Goal: Information Seeking & Learning: Learn about a topic

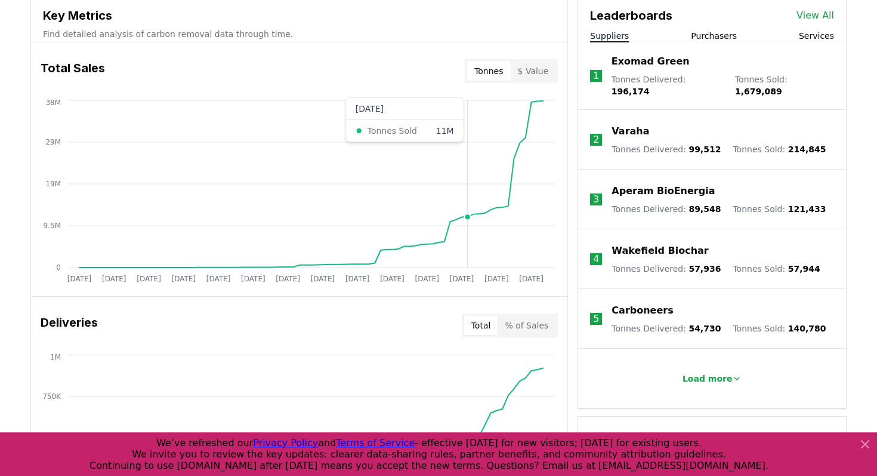
scroll to position [449, 0]
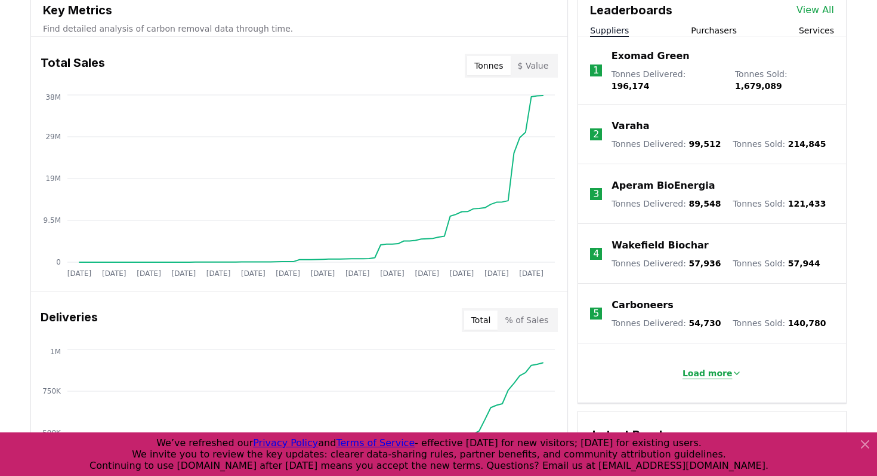
click at [715, 367] on p "Load more" at bounding box center [708, 373] width 50 height 12
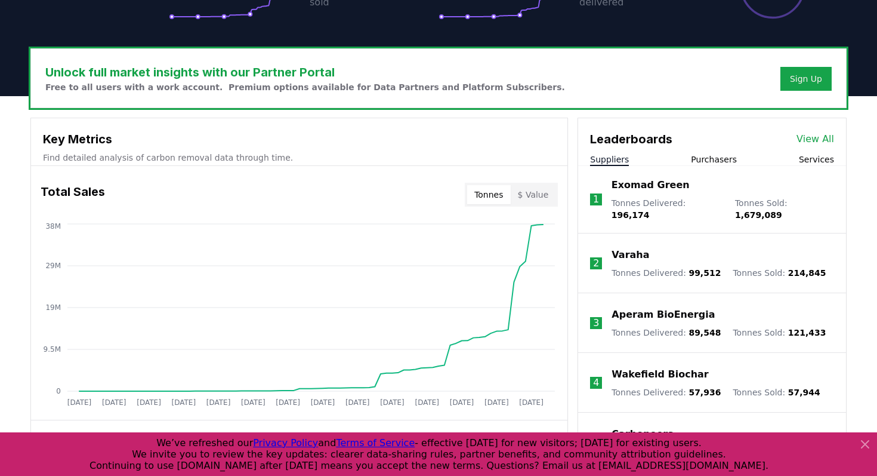
scroll to position [334, 0]
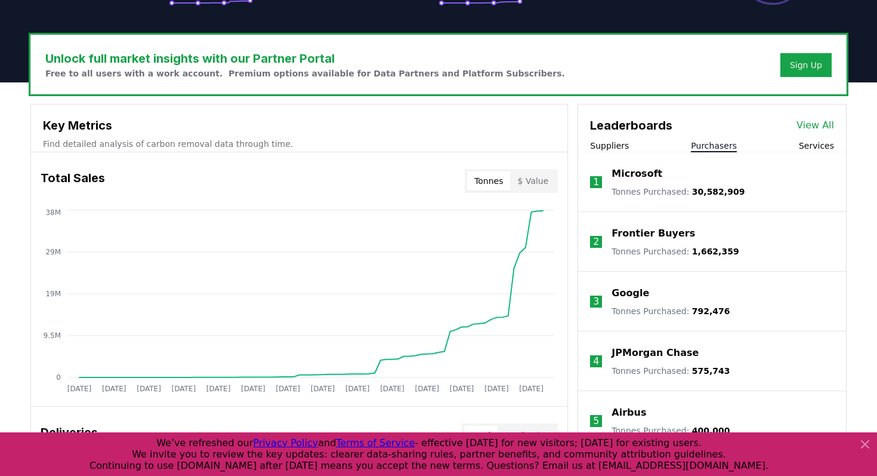
click at [719, 143] on button "Purchasers" at bounding box center [714, 146] width 46 height 12
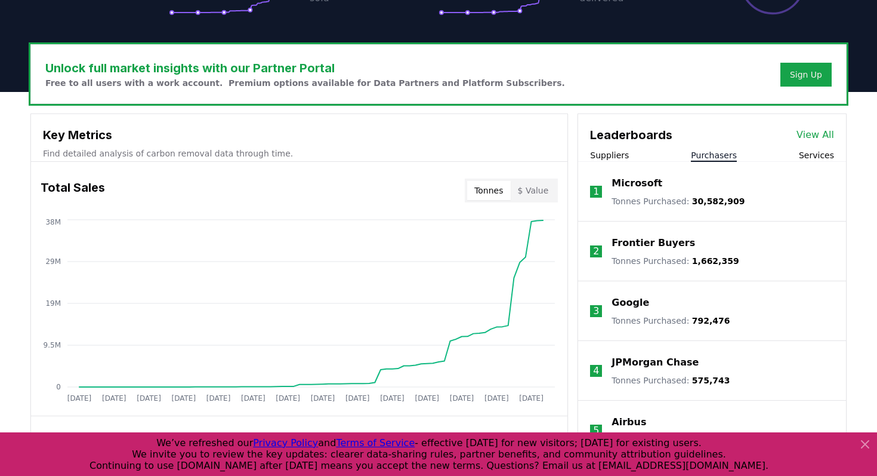
scroll to position [301, 0]
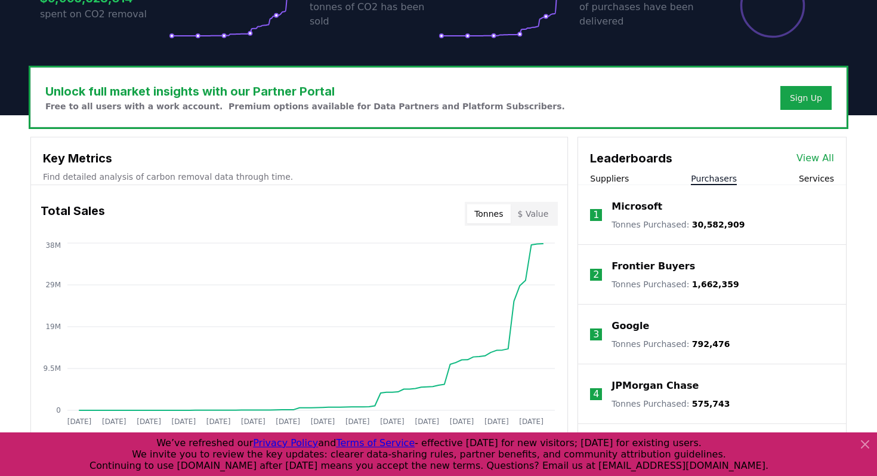
click at [818, 157] on link "View All" at bounding box center [816, 158] width 38 height 14
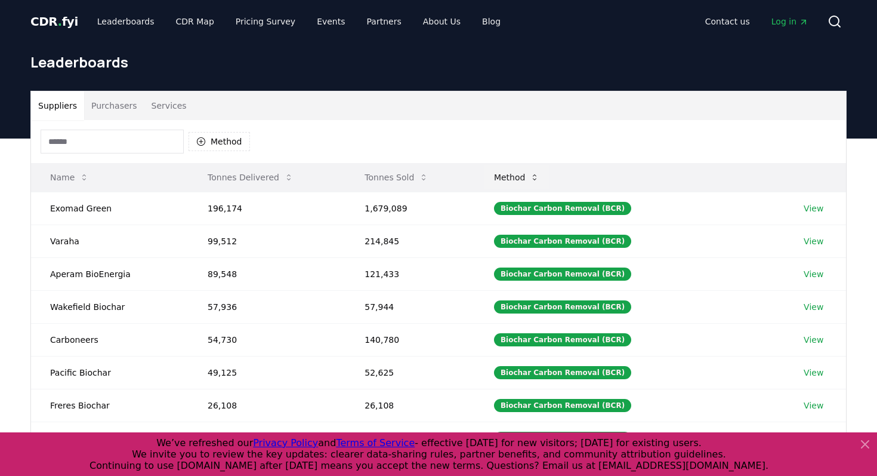
click at [528, 170] on button "Method" at bounding box center [517, 177] width 65 height 24
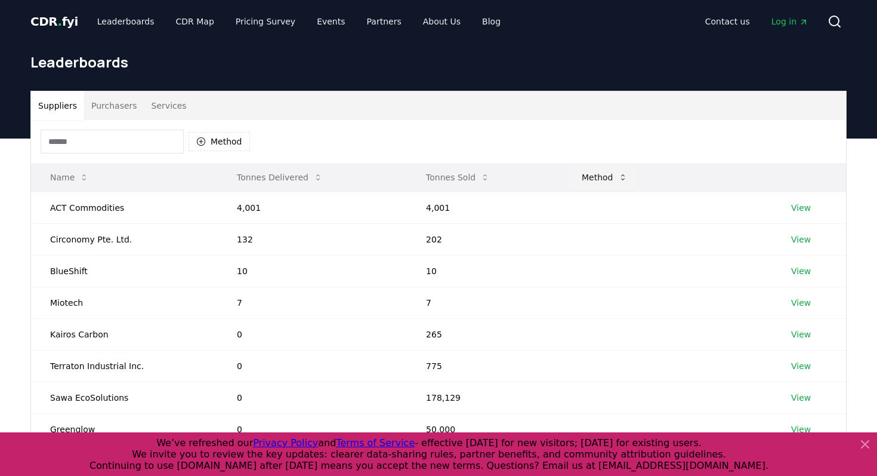
click at [602, 177] on button "Method" at bounding box center [604, 177] width 65 height 24
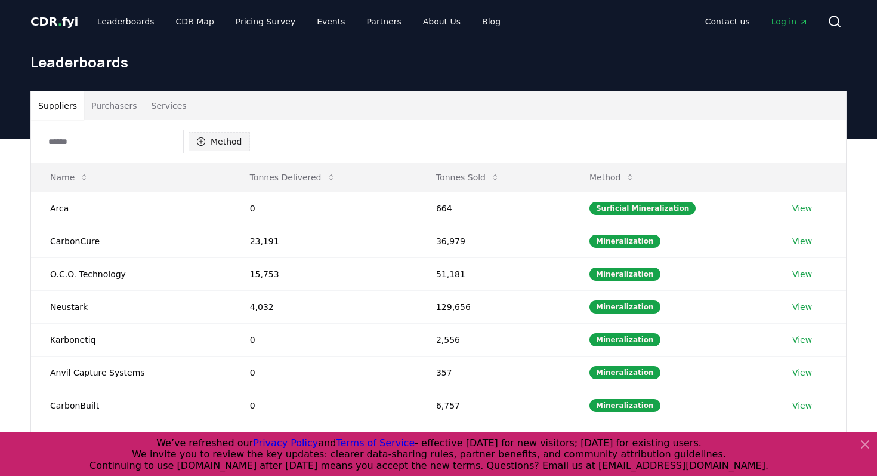
click at [226, 139] on button "Method" at bounding box center [219, 141] width 61 height 19
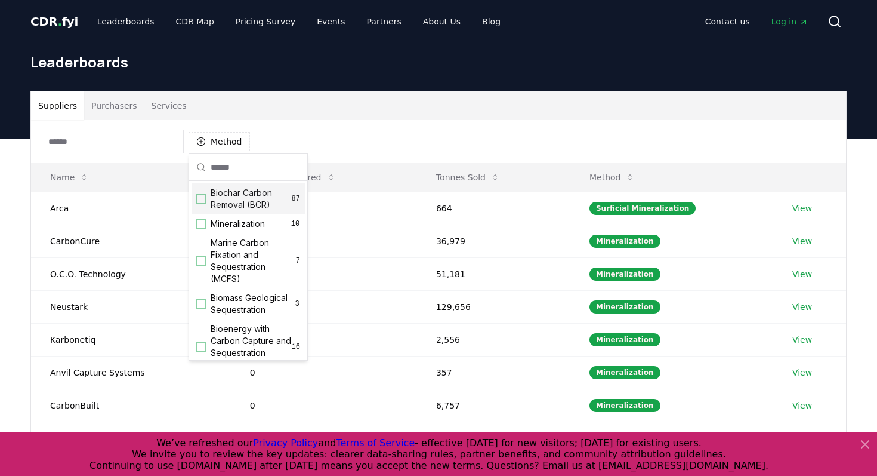
click at [258, 202] on span "Biochar Carbon Removal (BCR)" at bounding box center [251, 199] width 81 height 24
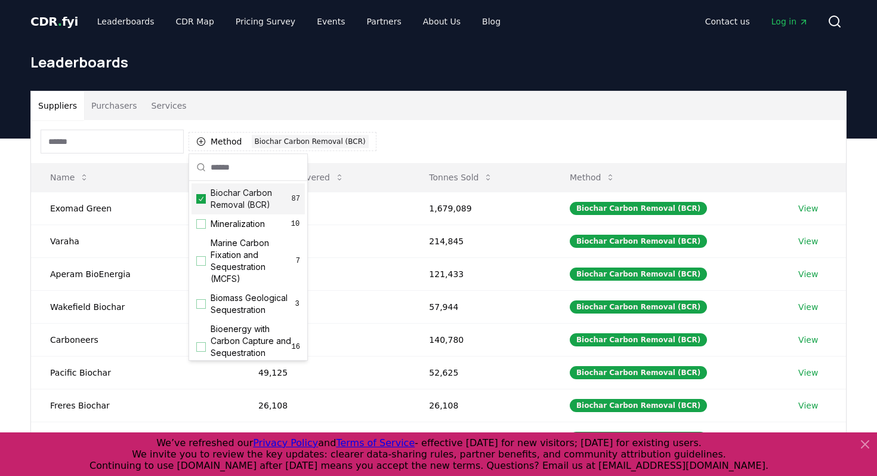
click at [404, 127] on div "Method 1 Biochar Carbon Removal (BCR)" at bounding box center [438, 141] width 815 height 43
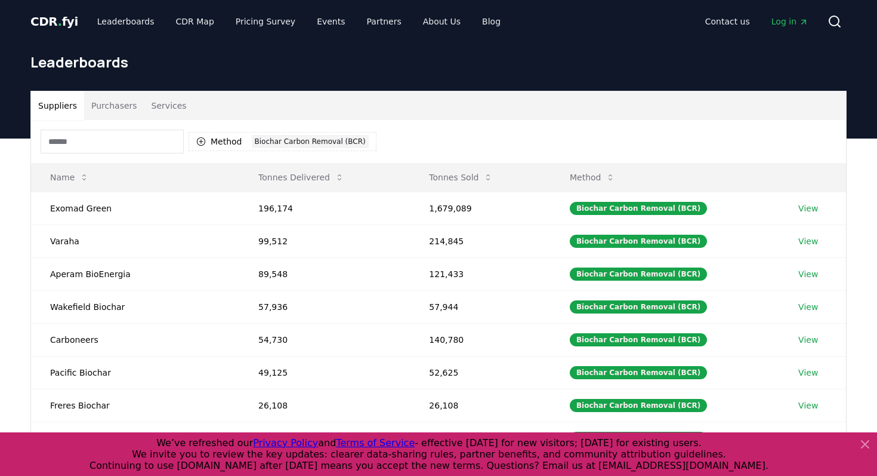
click at [119, 104] on button "Purchasers" at bounding box center [114, 105] width 60 height 29
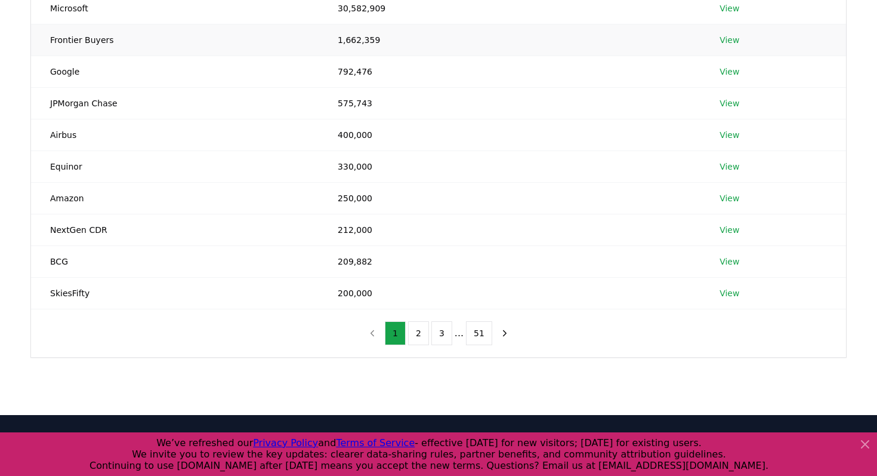
scroll to position [198, 0]
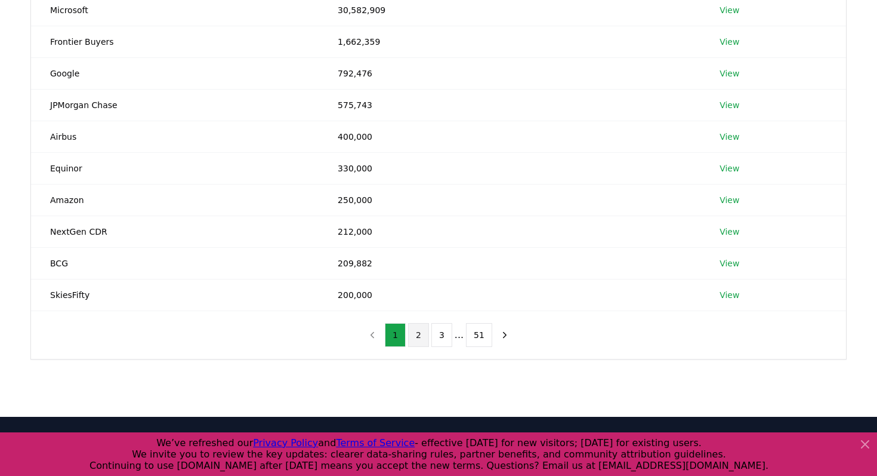
click at [422, 334] on button "2" at bounding box center [418, 335] width 21 height 24
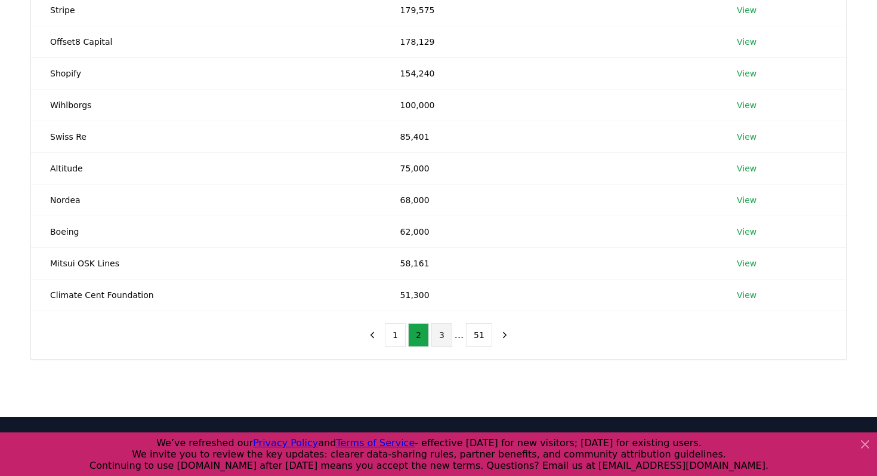
click at [442, 337] on button "3" at bounding box center [441, 335] width 21 height 24
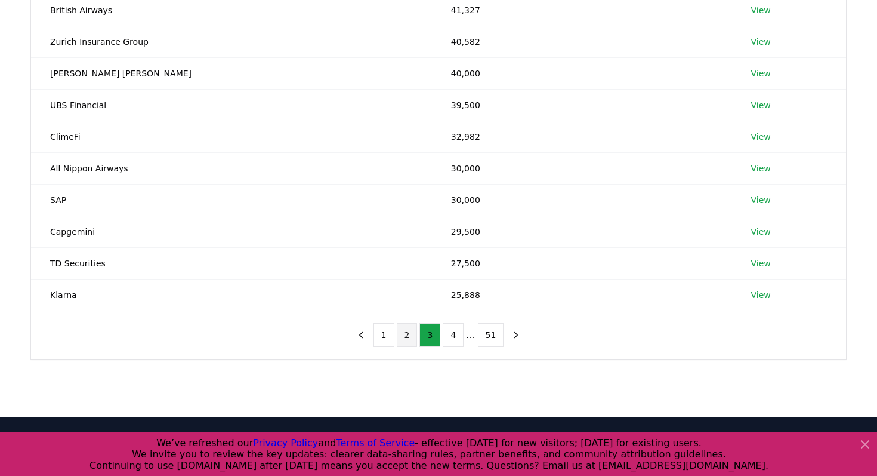
click at [414, 338] on button "2" at bounding box center [407, 335] width 21 height 24
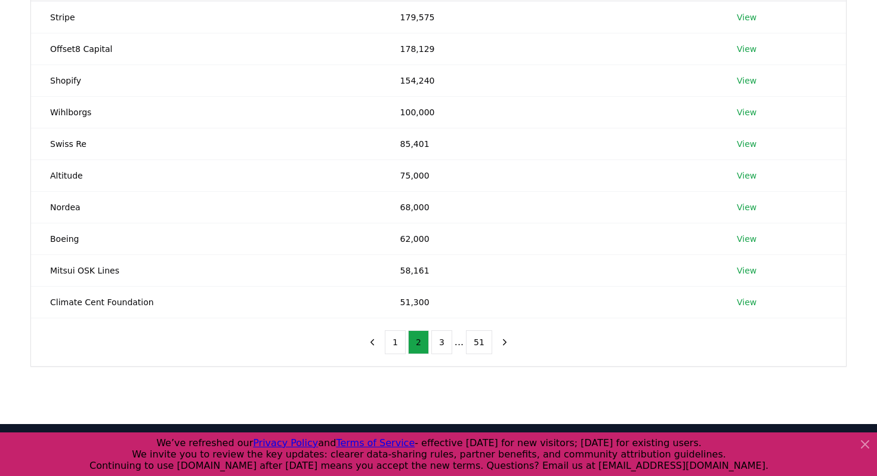
scroll to position [186, 0]
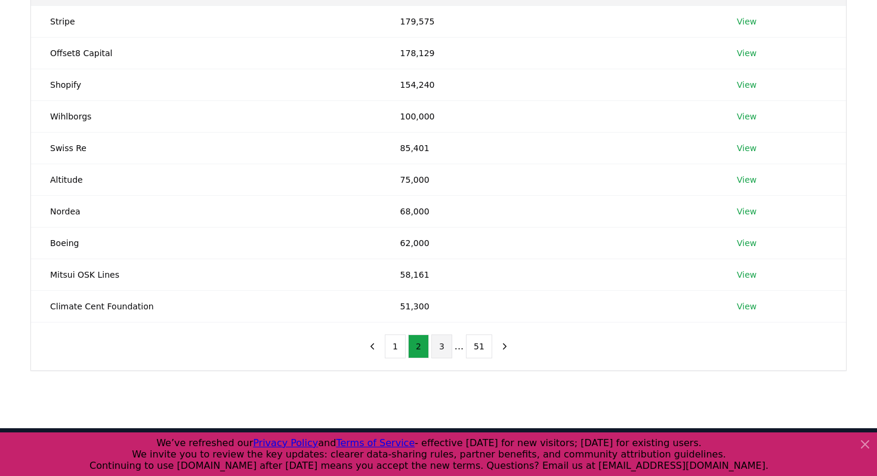
click at [437, 345] on button "3" at bounding box center [441, 346] width 21 height 24
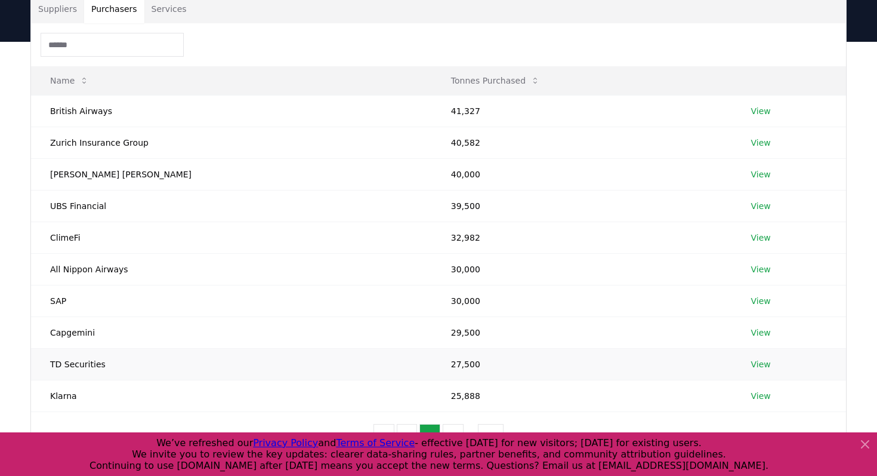
scroll to position [147, 0]
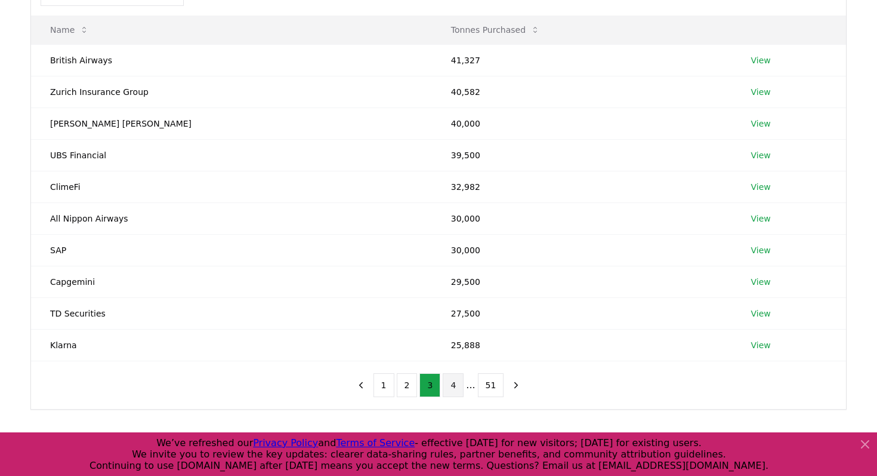
click at [448, 380] on button "4" at bounding box center [453, 385] width 21 height 24
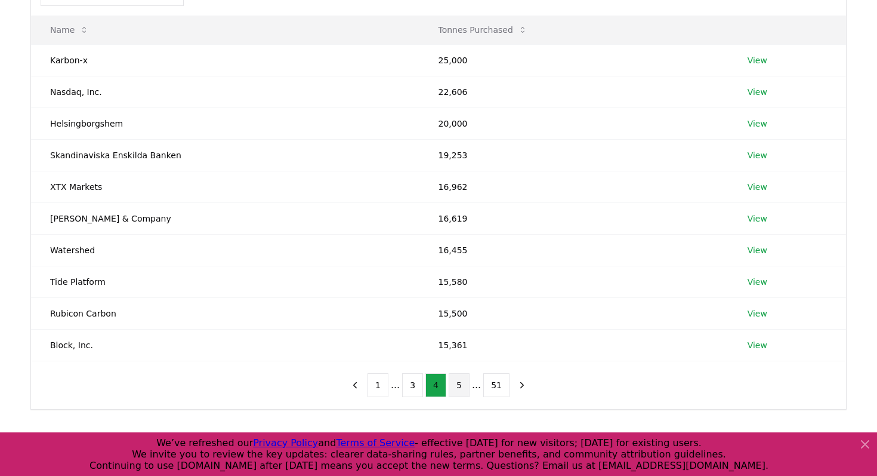
click at [460, 385] on button "5" at bounding box center [459, 385] width 21 height 24
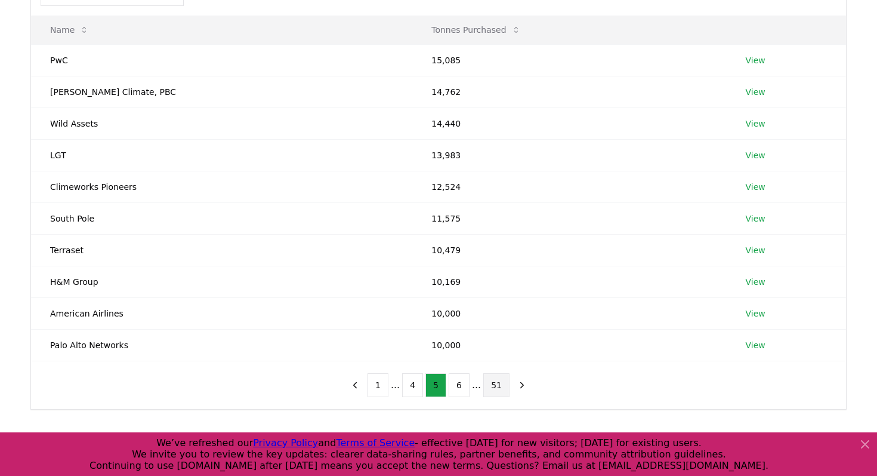
click at [485, 387] on button "51" at bounding box center [496, 385] width 26 height 24
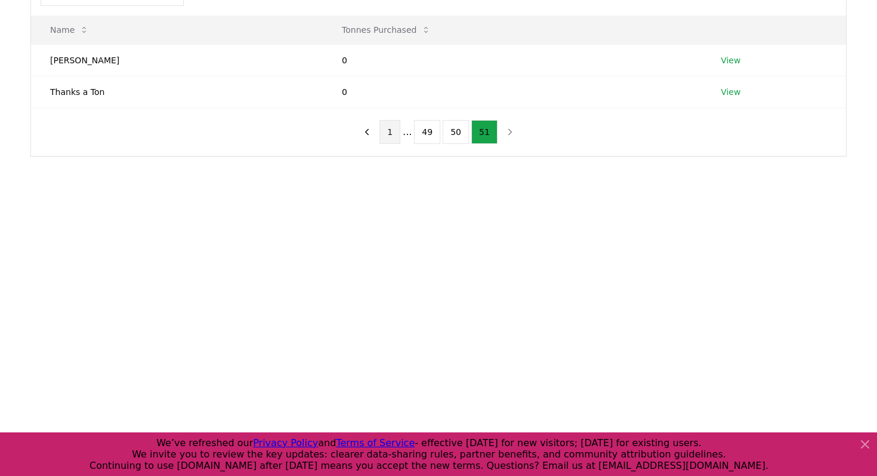
click at [393, 139] on button "1" at bounding box center [390, 132] width 21 height 24
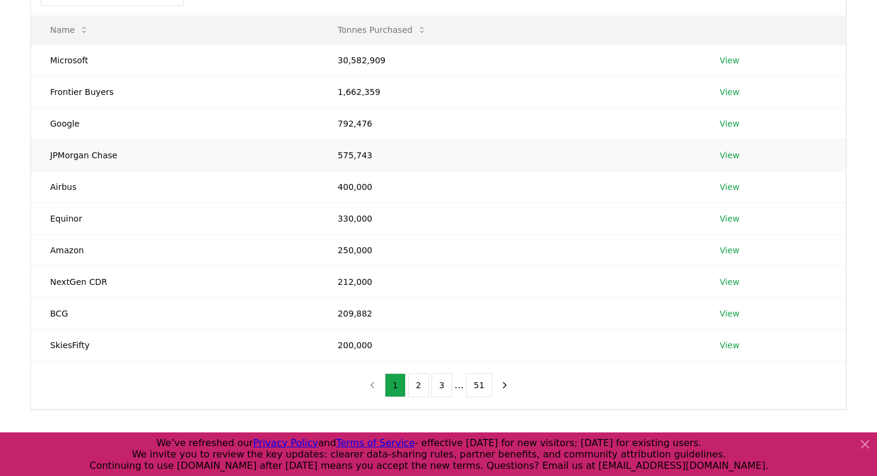
scroll to position [0, 0]
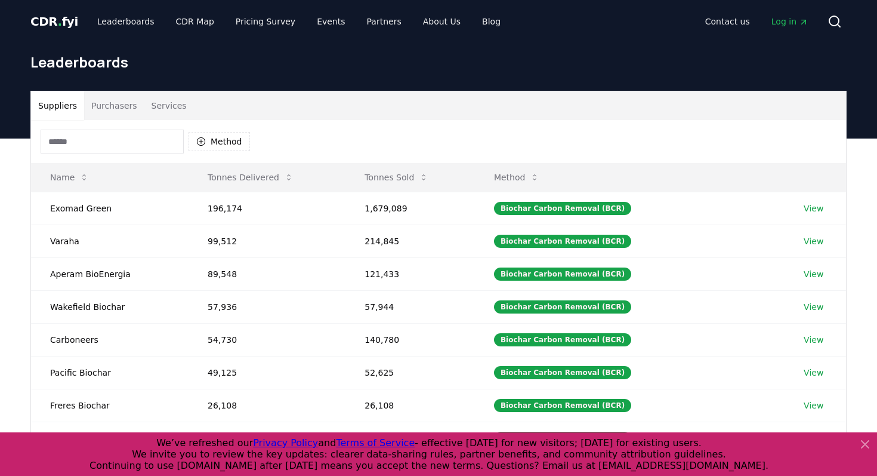
click at [70, 105] on button "Suppliers" at bounding box center [57, 105] width 53 height 29
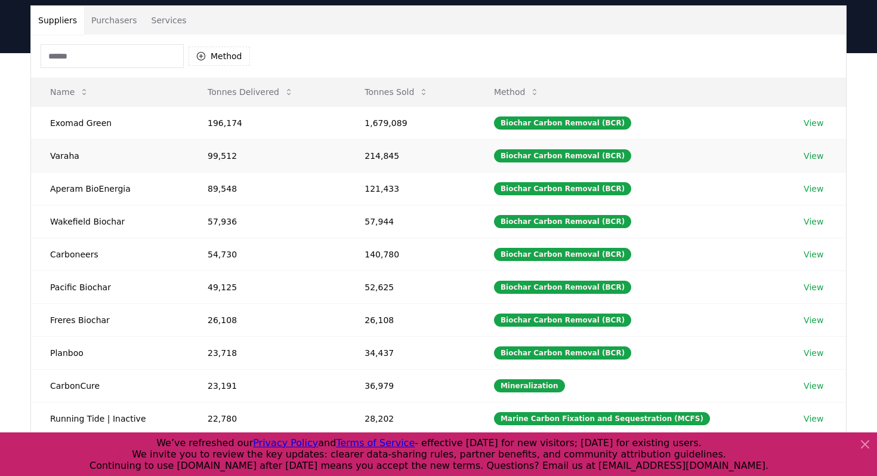
scroll to position [97, 0]
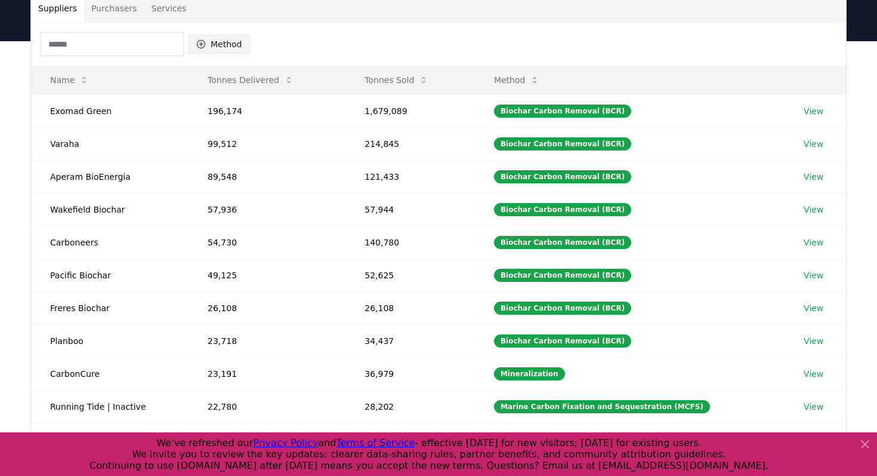
click at [216, 41] on button "Method" at bounding box center [219, 44] width 61 height 19
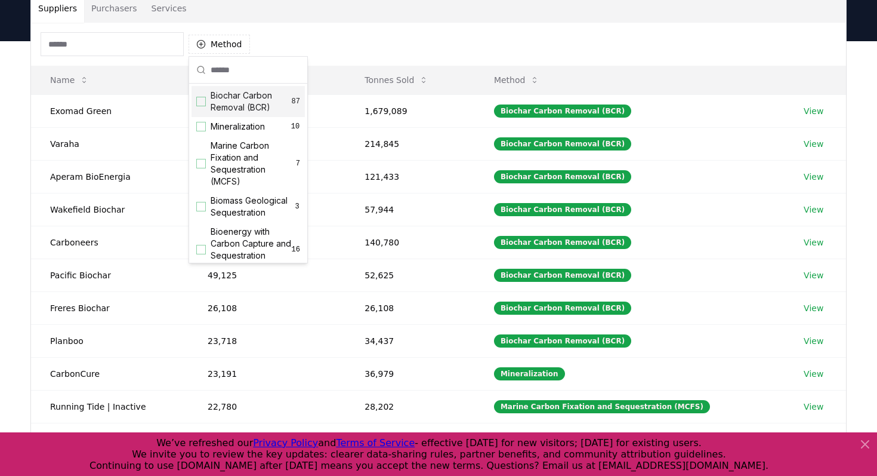
click at [244, 104] on span "Biochar Carbon Removal (BCR)" at bounding box center [251, 102] width 81 height 24
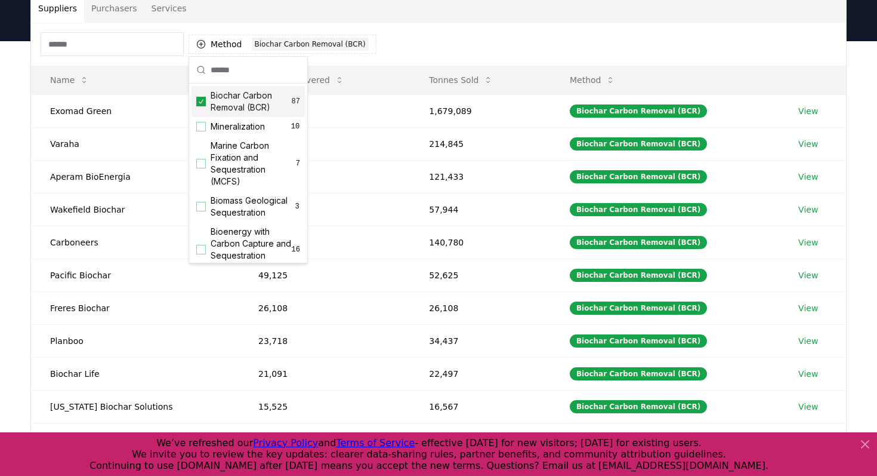
click at [440, 47] on div "Method 1 Biochar Carbon Removal (BCR)" at bounding box center [438, 44] width 815 height 43
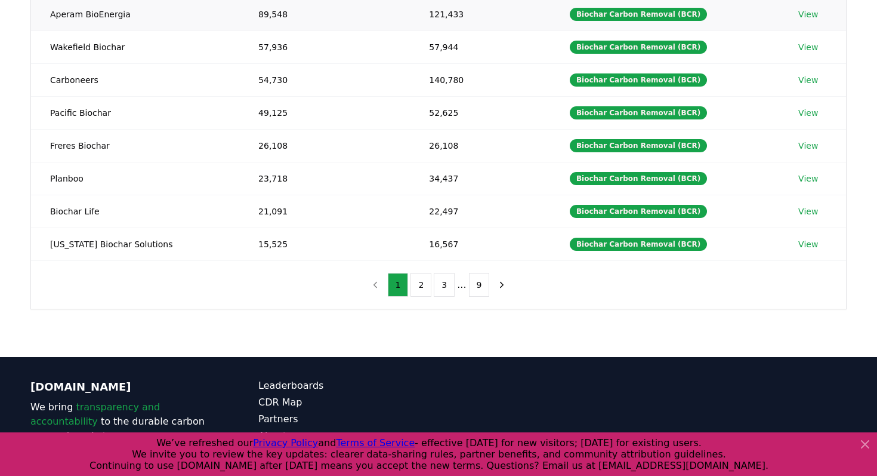
scroll to position [331, 0]
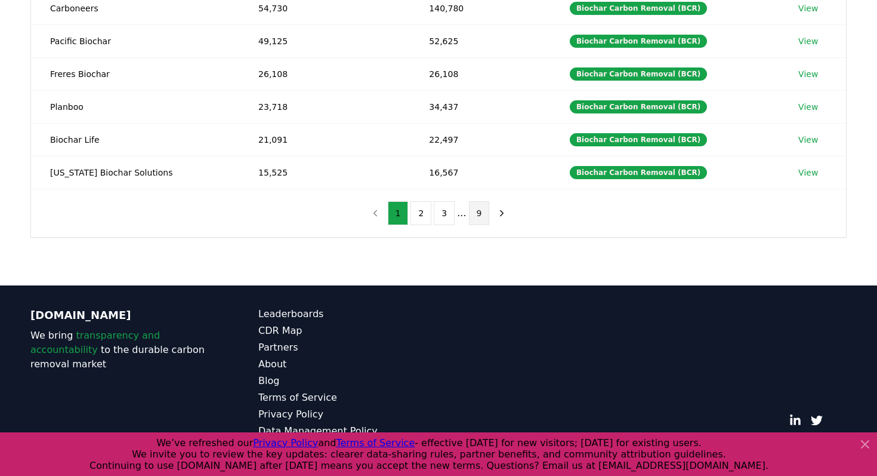
click at [474, 219] on button "9" at bounding box center [479, 213] width 21 height 24
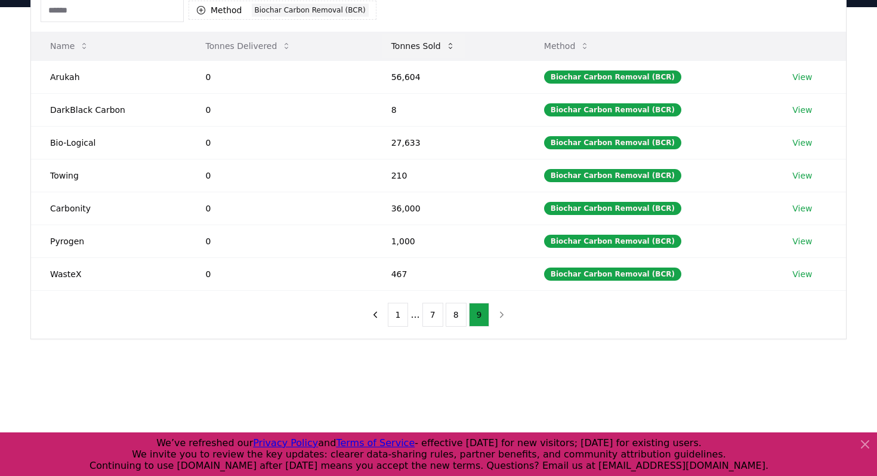
scroll to position [131, 0]
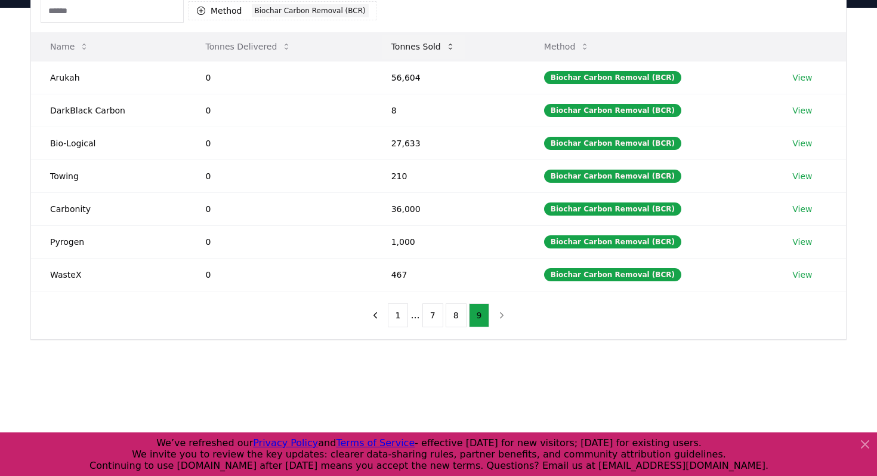
click at [436, 45] on button "Tonnes Sold" at bounding box center [423, 47] width 83 height 24
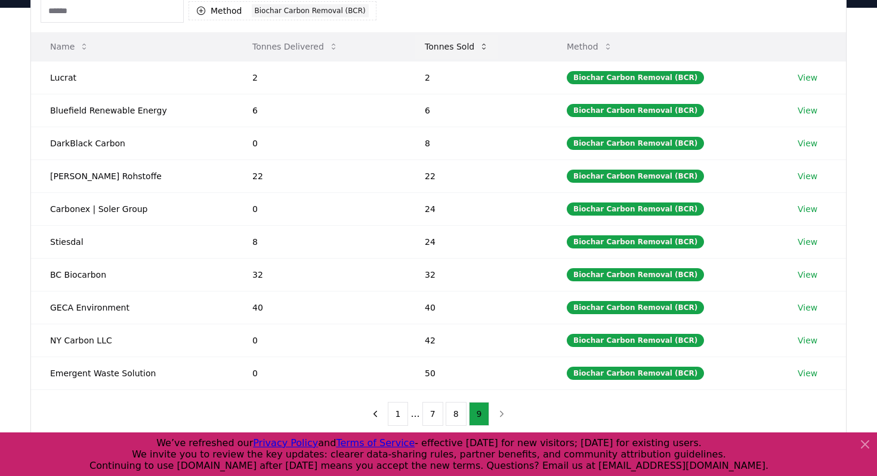
click at [454, 49] on button "Tonnes Sold" at bounding box center [456, 47] width 83 height 24
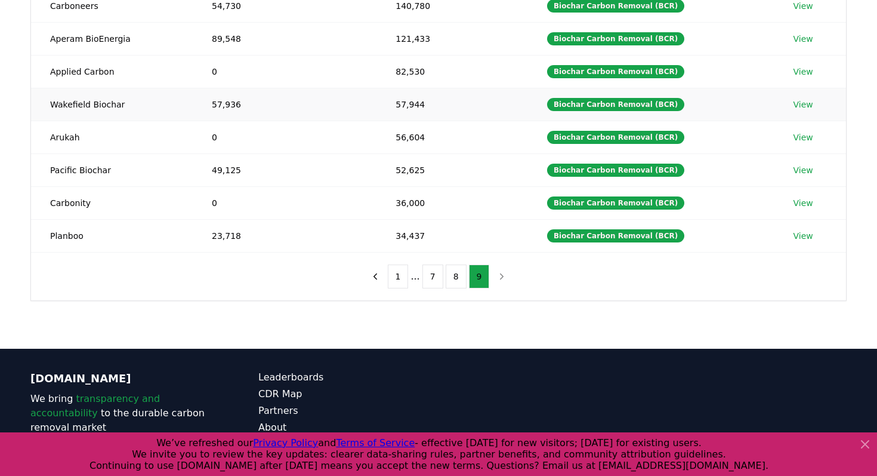
scroll to position [307, 0]
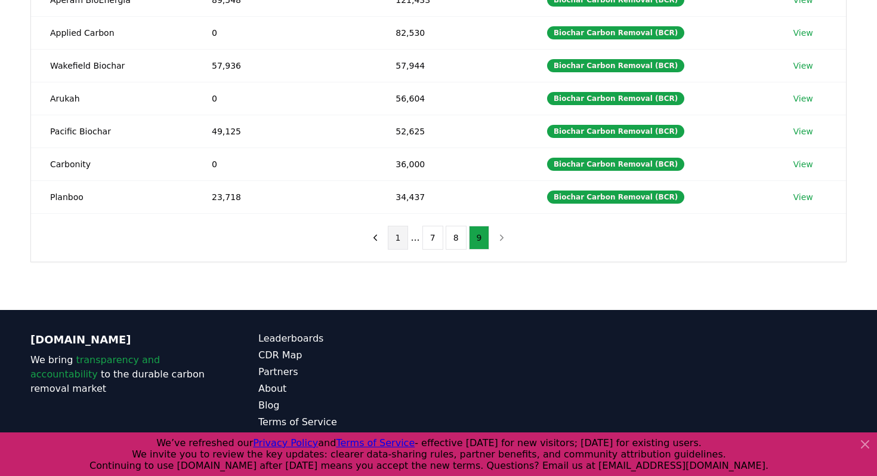
click at [405, 241] on button "1" at bounding box center [398, 238] width 21 height 24
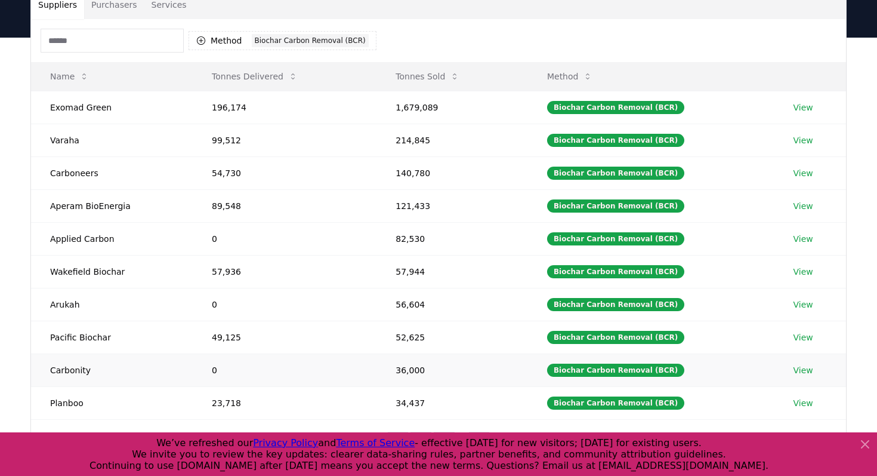
scroll to position [189, 0]
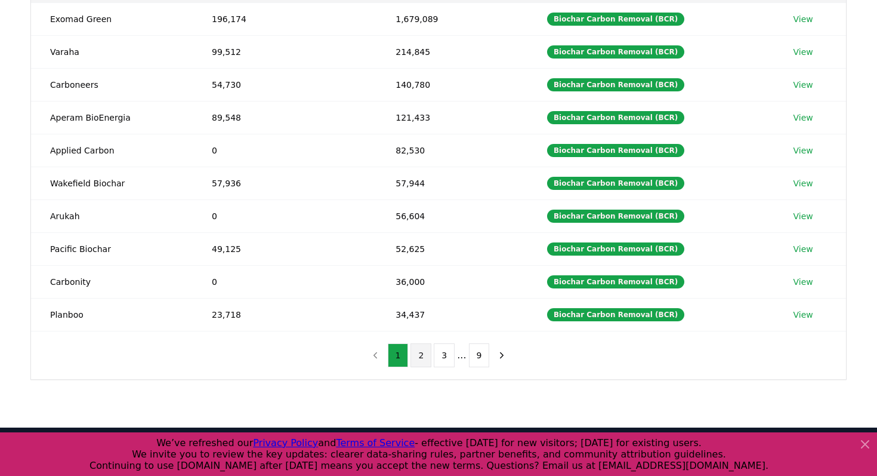
click at [421, 355] on button "2" at bounding box center [421, 355] width 21 height 24
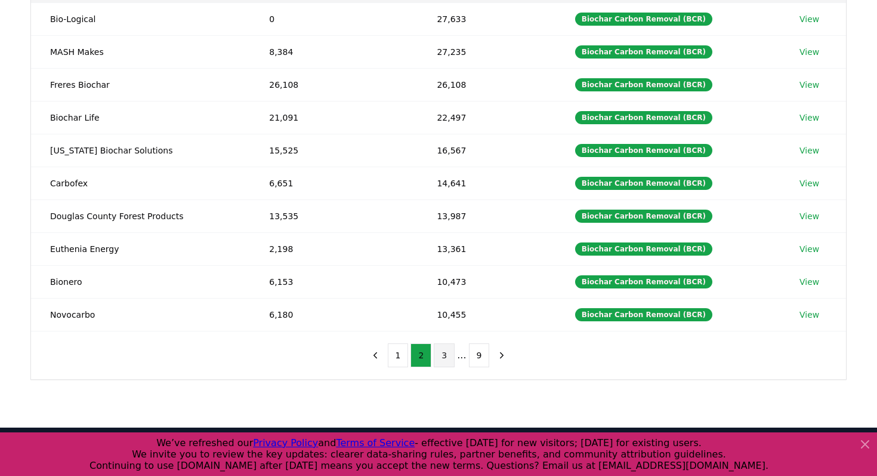
click at [450, 359] on button "3" at bounding box center [444, 355] width 21 height 24
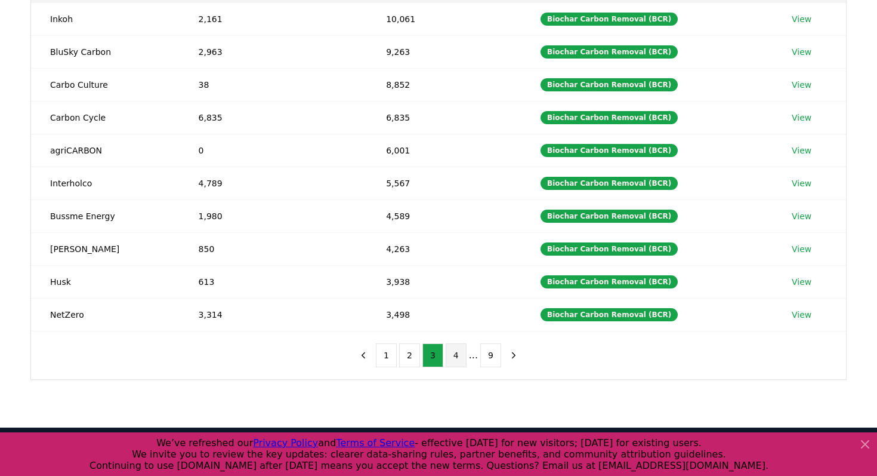
click at [458, 359] on button "4" at bounding box center [456, 355] width 21 height 24
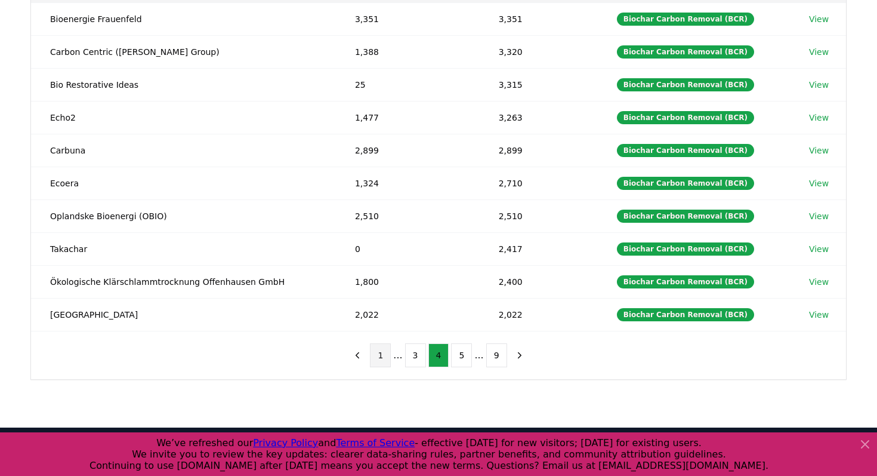
click at [386, 359] on button "1" at bounding box center [380, 355] width 21 height 24
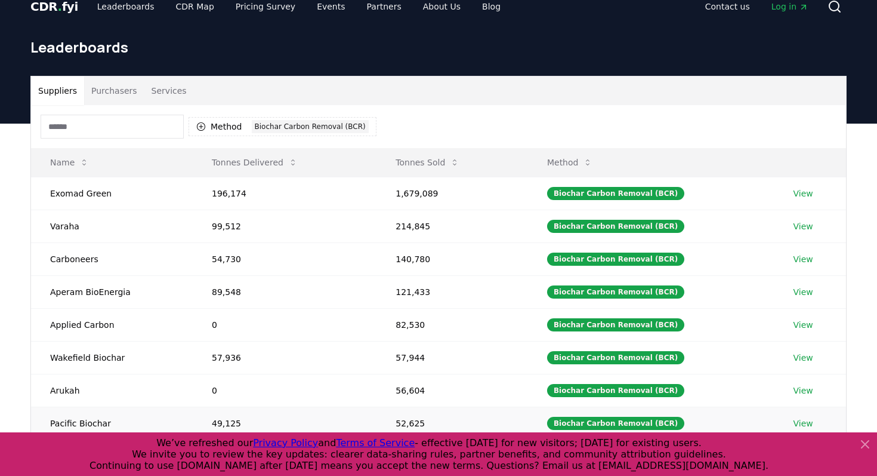
scroll to position [0, 0]
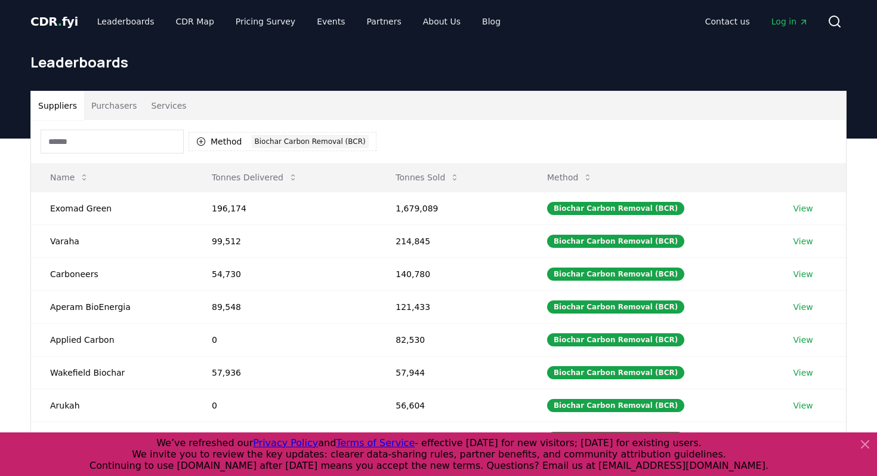
click at [158, 105] on button "Services" at bounding box center [169, 105] width 50 height 29
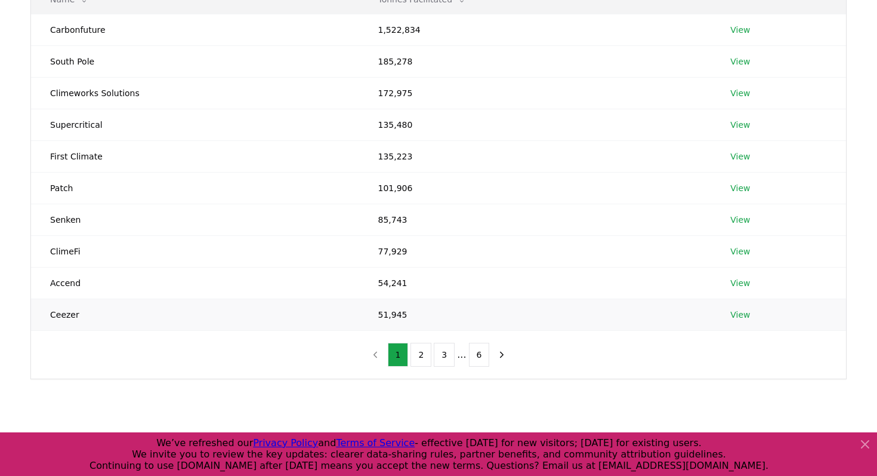
scroll to position [179, 0]
click at [413, 359] on button "2" at bounding box center [421, 353] width 21 height 24
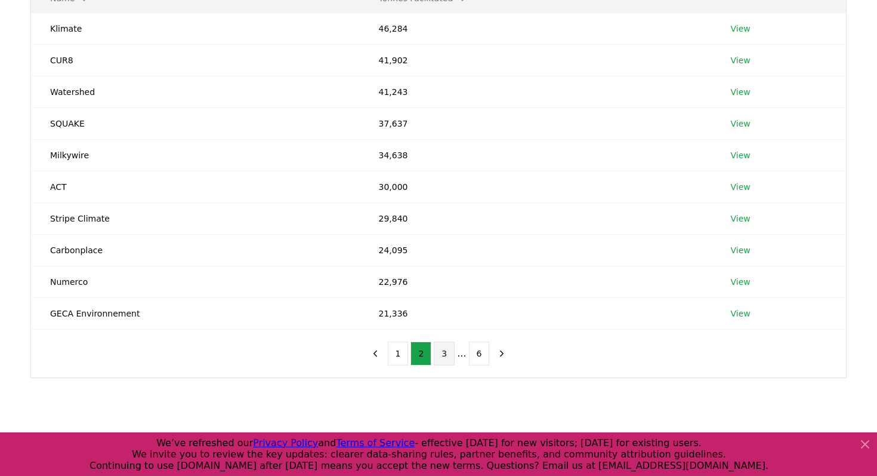
click at [446, 359] on button "3" at bounding box center [444, 353] width 21 height 24
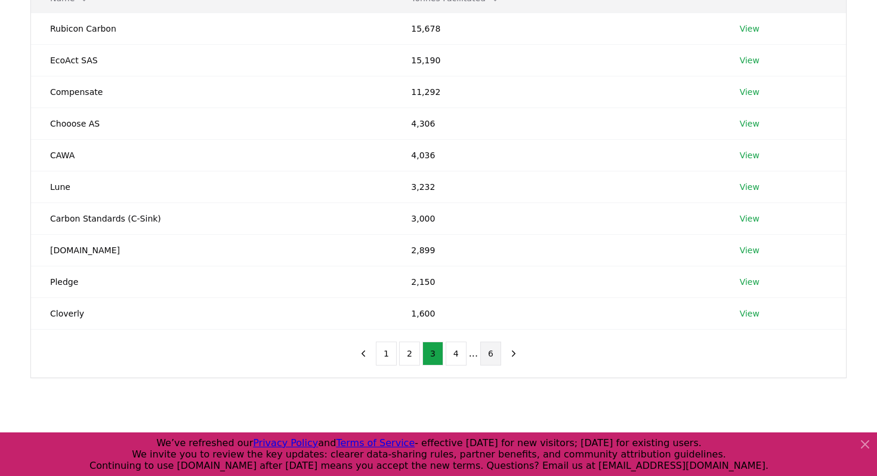
click at [488, 358] on button "6" at bounding box center [490, 353] width 21 height 24
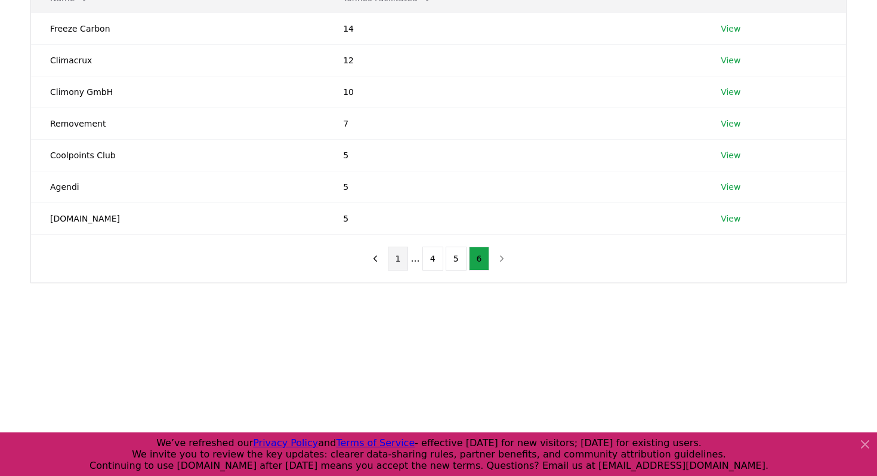
click at [396, 262] on button "1" at bounding box center [398, 258] width 21 height 24
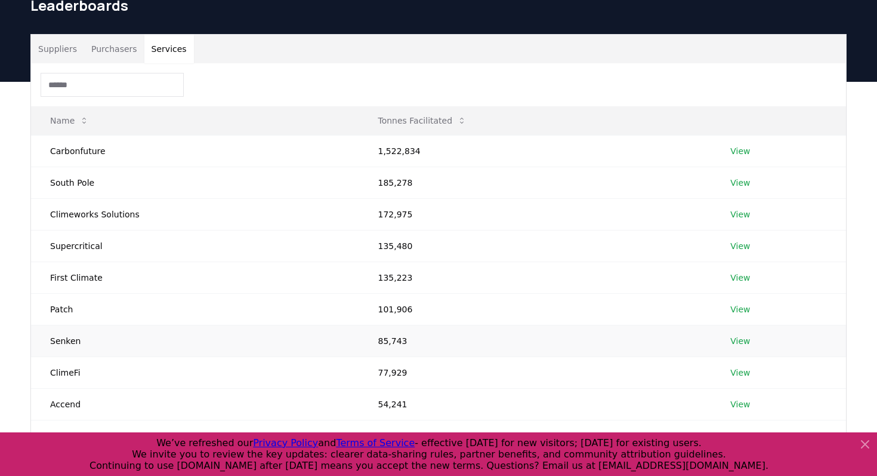
scroll to position [0, 0]
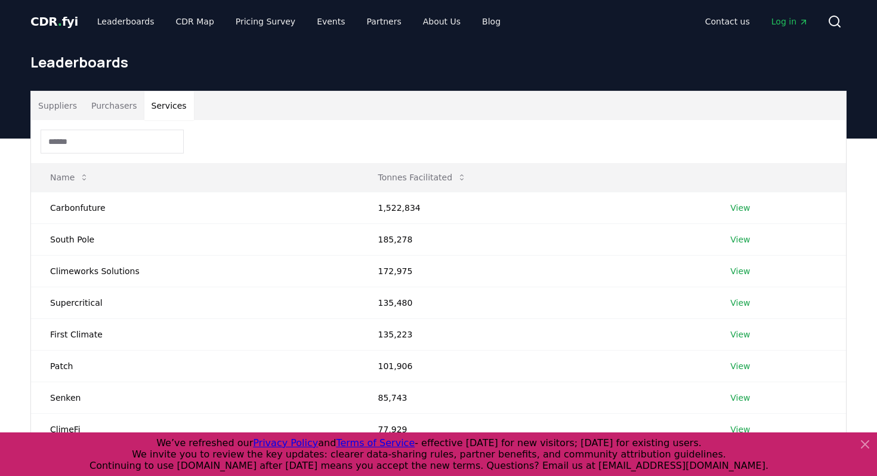
click at [112, 109] on button "Purchasers" at bounding box center [114, 105] width 60 height 29
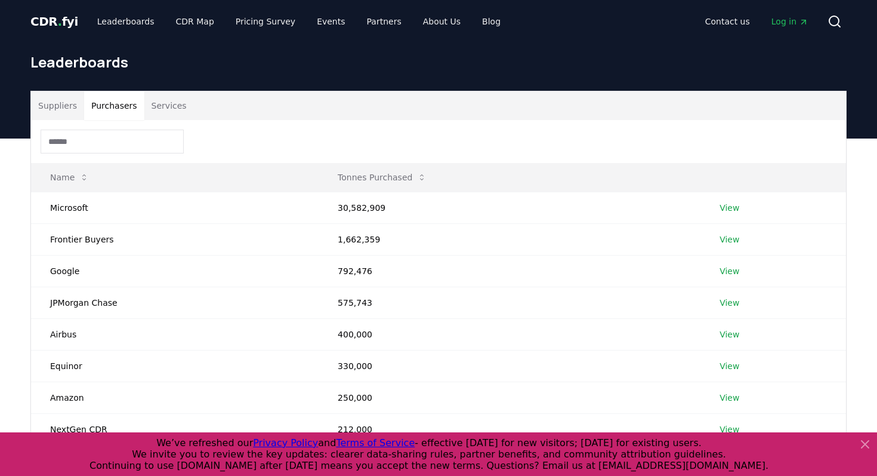
click at [64, 108] on button "Suppliers" at bounding box center [57, 105] width 53 height 29
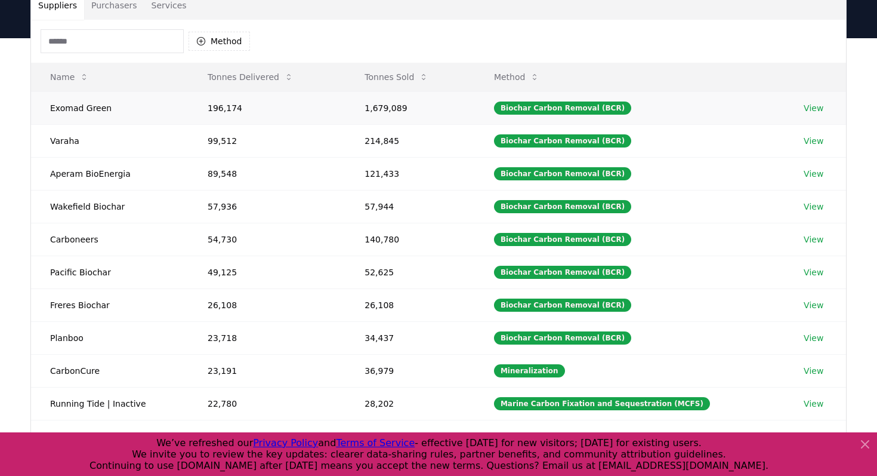
scroll to position [97, 0]
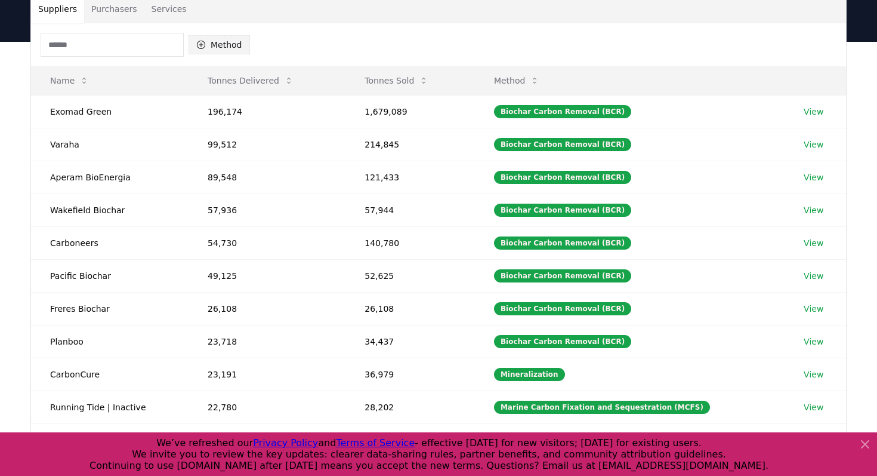
click at [221, 50] on button "Method" at bounding box center [219, 44] width 61 height 19
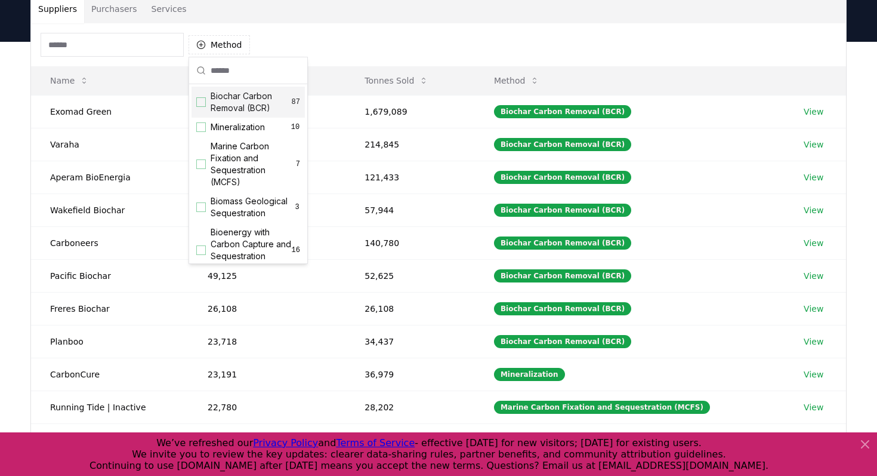
click at [257, 103] on span "Biochar Carbon Removal (BCR)" at bounding box center [251, 102] width 81 height 24
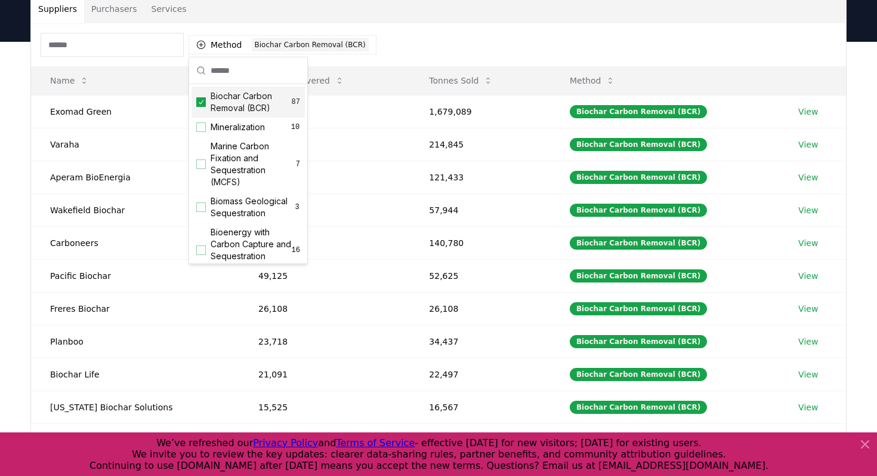
click at [455, 27] on div "Method 1 Biochar Carbon Removal (BCR)" at bounding box center [438, 44] width 815 height 43
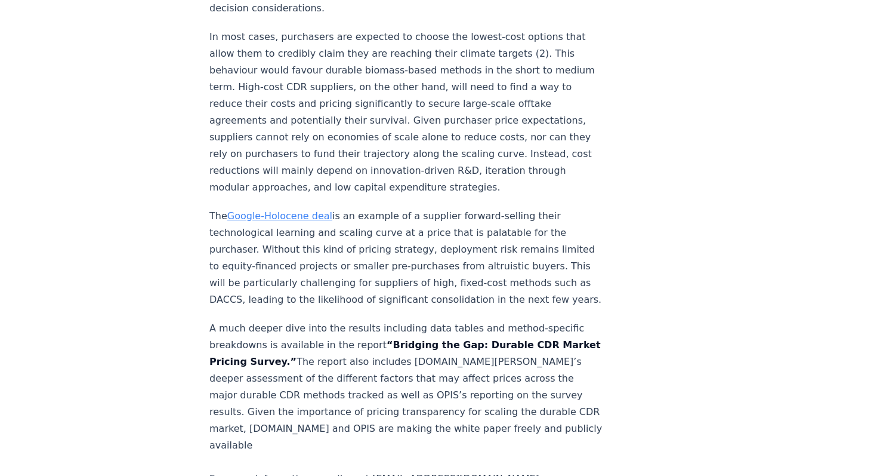
scroll to position [541, 0]
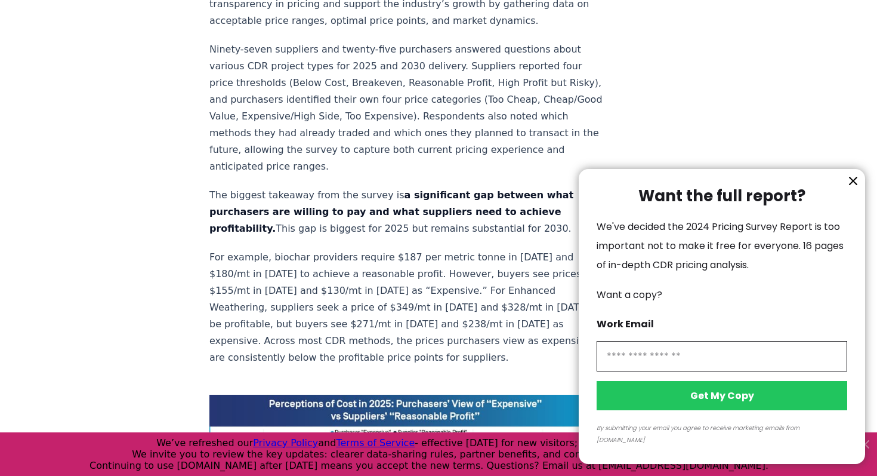
click at [853, 184] on icon "information" at bounding box center [853, 180] width 7 height 7
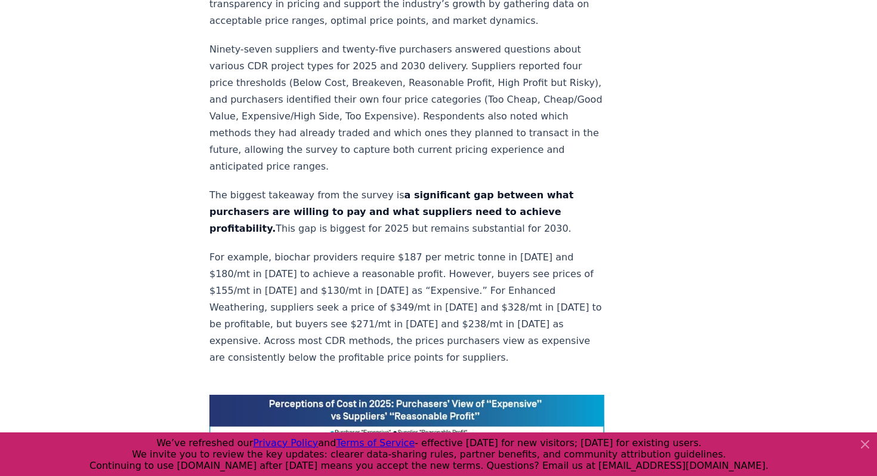
click at [421, 209] on p "The biggest takeaway from the survey is a significant gap between what purchase…" at bounding box center [406, 212] width 395 height 50
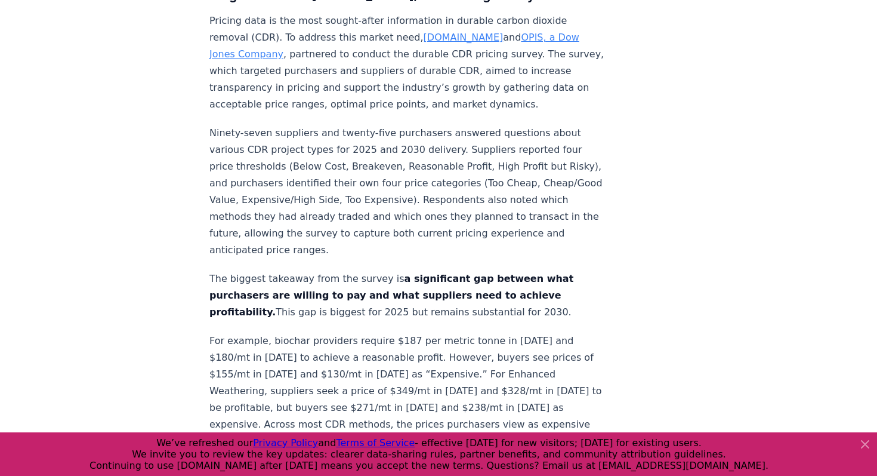
scroll to position [626, 0]
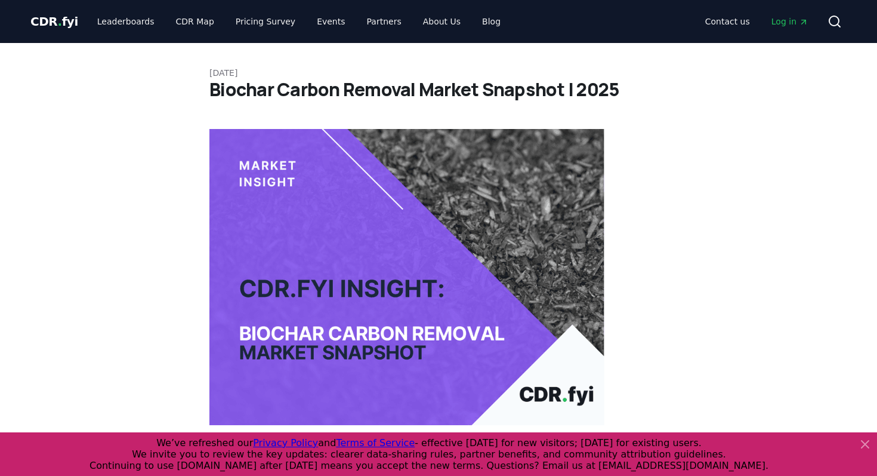
scroll to position [1556, 0]
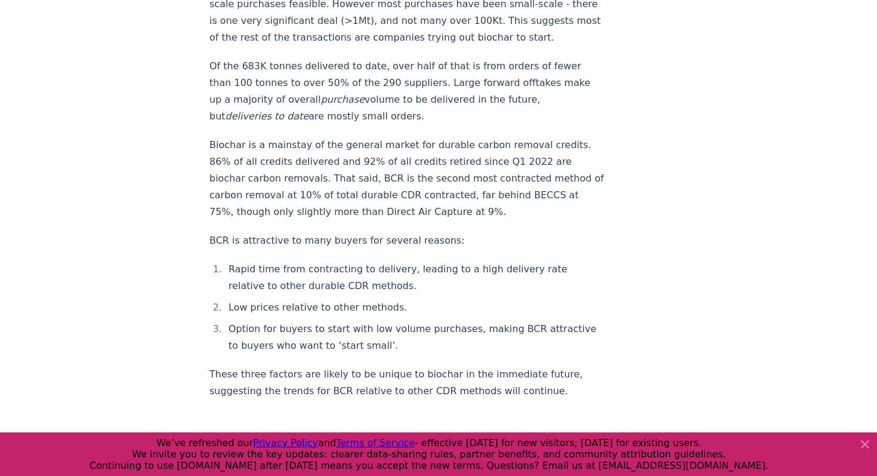
click at [553, 320] on li "Option for buyers to start with low volume purchases, making BCR attractive to …" at bounding box center [415, 336] width 380 height 33
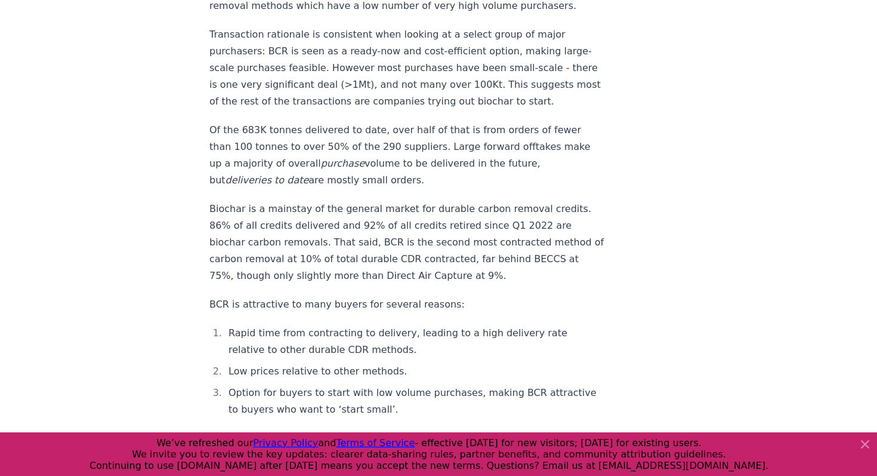
scroll to position [1433, 0]
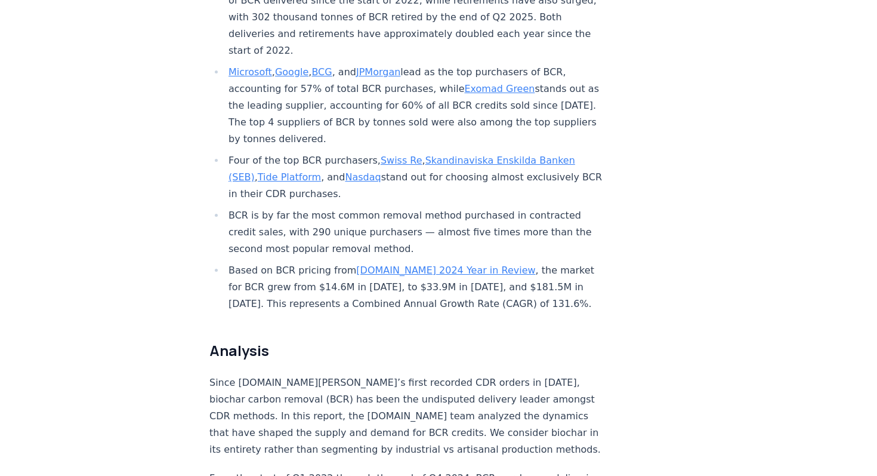
scroll to position [611, 0]
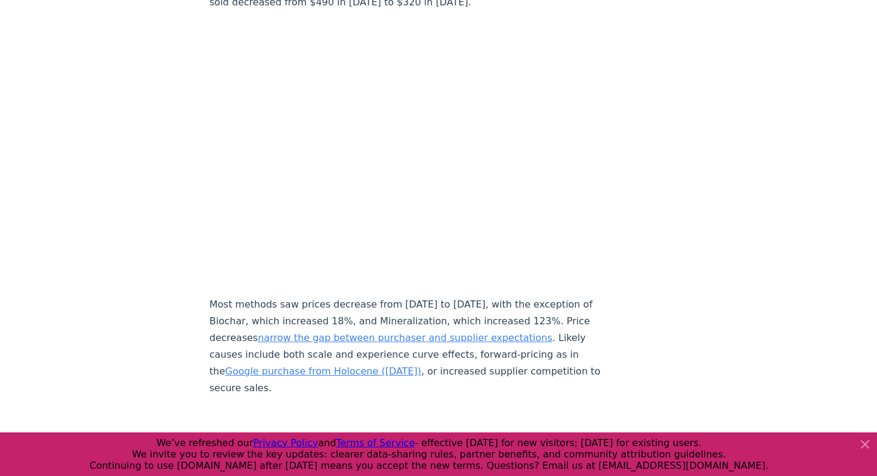
scroll to position [5135, 0]
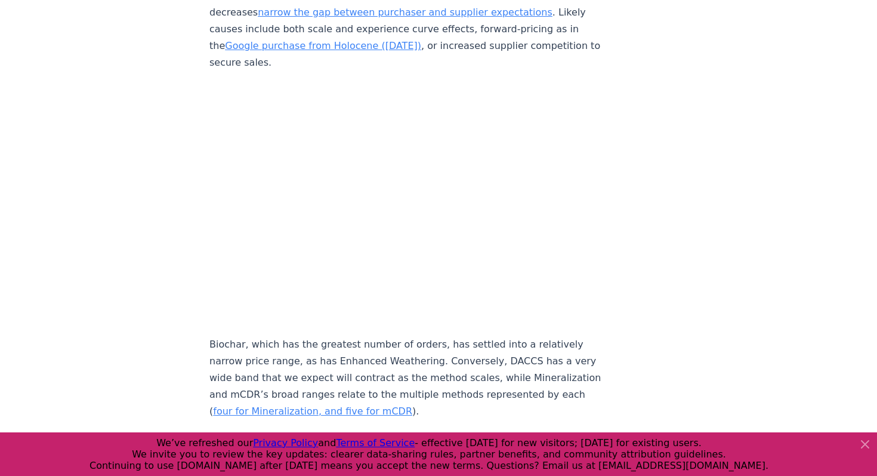
scroll to position [5419, 0]
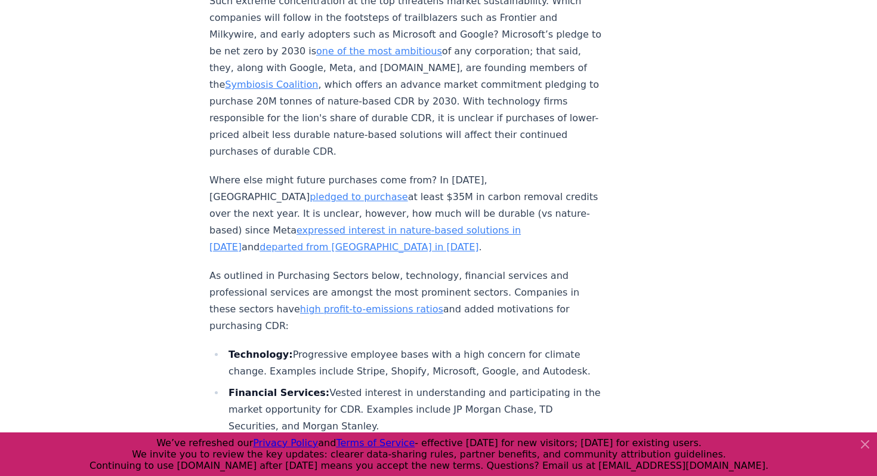
scroll to position [3699, 0]
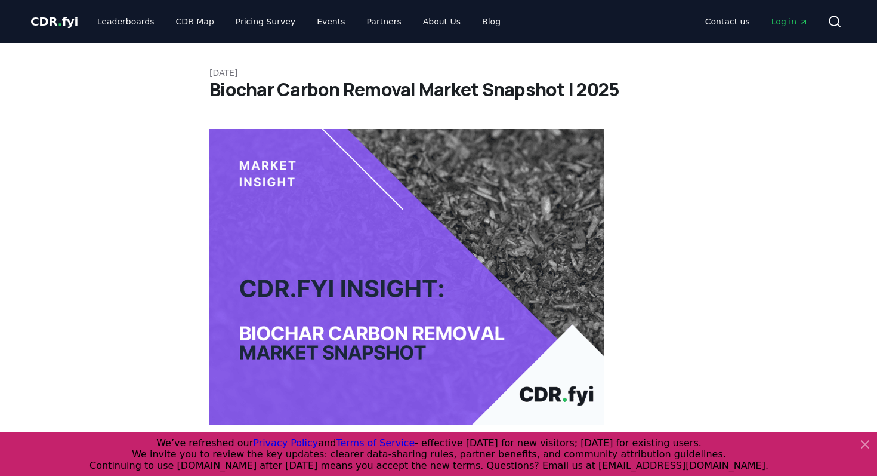
scroll to position [611, 0]
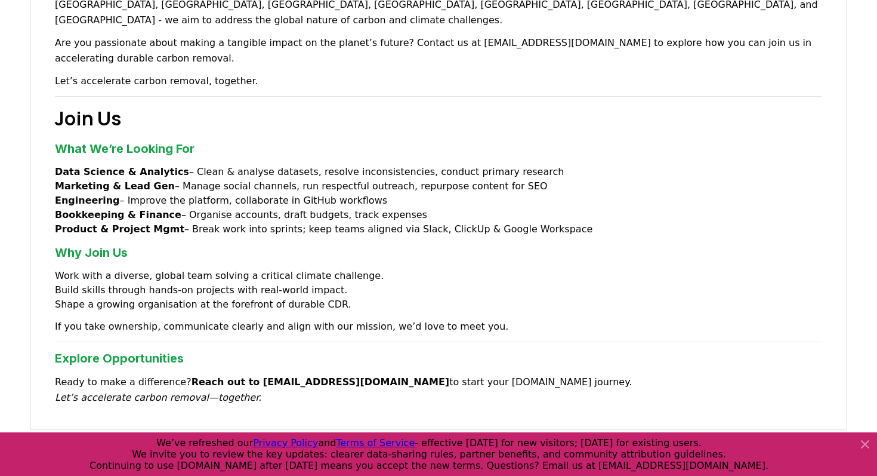
scroll to position [1000, 0]
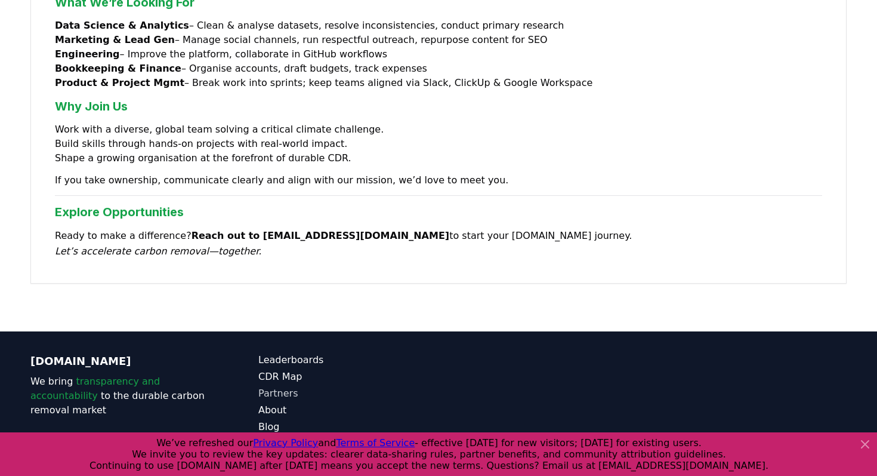
click at [288, 386] on link "Partners" at bounding box center [348, 393] width 180 height 14
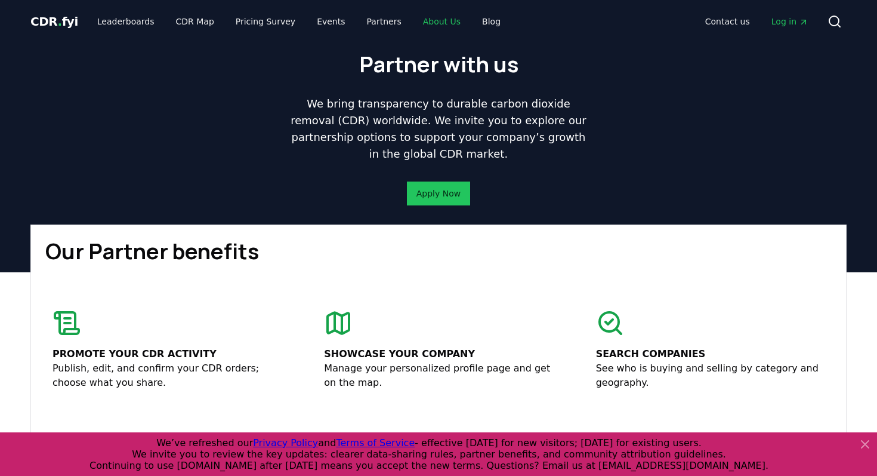
click at [430, 27] on link "About Us" at bounding box center [442, 21] width 57 height 21
